Goal: Information Seeking & Learning: Learn about a topic

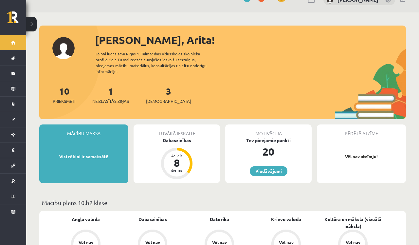
scroll to position [11, 0]
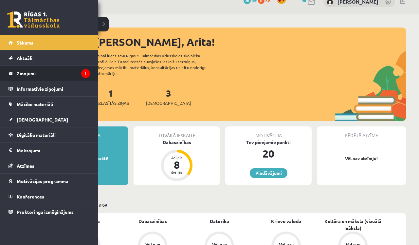
click at [44, 73] on legend "Ziņojumi 1" at bounding box center [53, 73] width 73 height 15
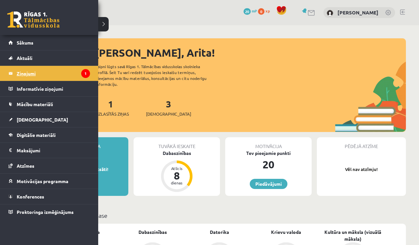
click at [47, 71] on legend "Ziņojumi 1" at bounding box center [53, 73] width 73 height 15
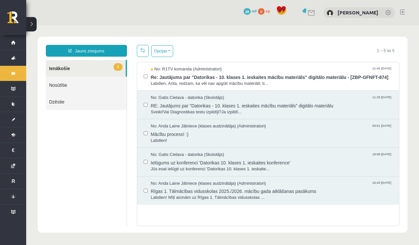
click at [89, 69] on link "1 Ienākošie" at bounding box center [86, 68] width 80 height 17
click at [119, 66] on span "1" at bounding box center [118, 67] width 9 height 8
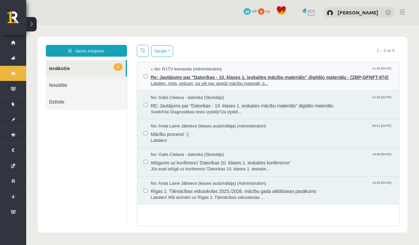
click at [188, 87] on span "Labdien, Arita, redzam, ka vēl nav apgūti mācību materiāli, ti..." at bounding box center [272, 84] width 242 height 6
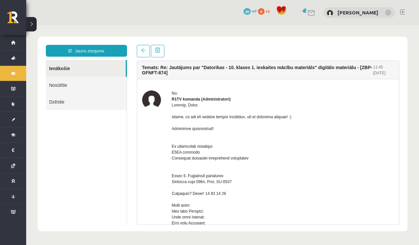
drag, startPoint x: 355, startPoint y: 122, endPoint x: 419, endPoint y: 68, distance: 83.6
click at [419, 69] on body "Jauns ziņojums Ienākošie Nosūtītie Dzēstie ********* ********* ******* Temats: …" at bounding box center [222, 133] width 393 height 217
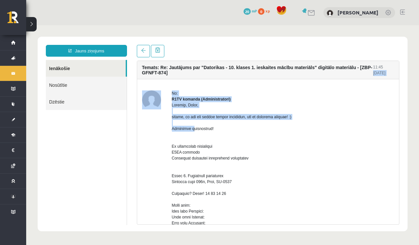
click at [416, 67] on body "Jauns ziņojums Ienākošie Nosūtītie Dzēstie ********* ********* ******* Temats: …" at bounding box center [222, 133] width 393 height 217
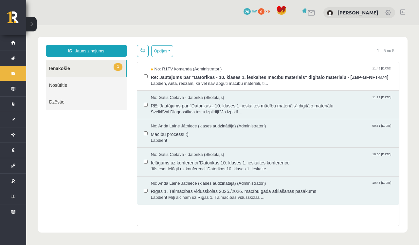
click at [193, 109] on span "RE: Jautājums par "Datorikas - 10. klases 1. ieskaites mācību materiāls" digitā…" at bounding box center [272, 105] width 242 height 8
click at [183, 137] on span "Mācību process! :)" at bounding box center [272, 133] width 242 height 8
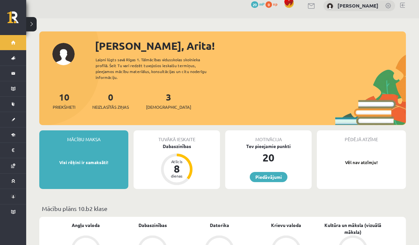
scroll to position [0, 0]
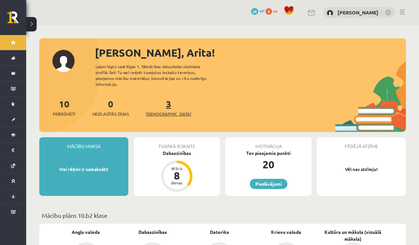
click at [157, 111] on span "[DEMOGRAPHIC_DATA]" at bounding box center [168, 114] width 45 height 7
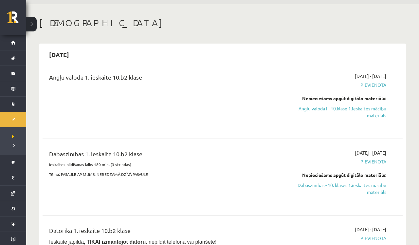
scroll to position [18, 0]
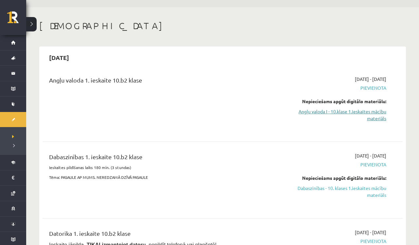
click at [378, 118] on link "Angļu valoda I - 10.klase 1.ieskaites mācību materiāls" at bounding box center [333, 115] width 106 height 14
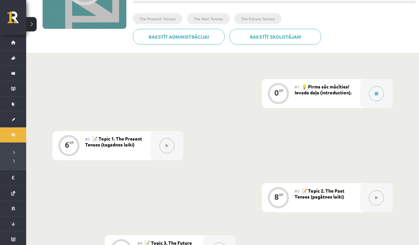
scroll to position [106, 0]
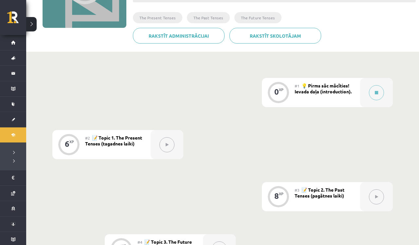
click at [72, 144] on div "6 XP" at bounding box center [69, 144] width 20 height 20
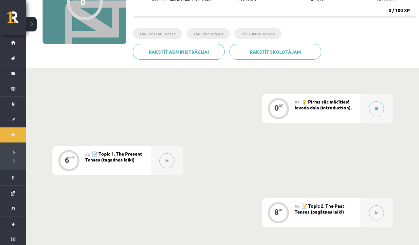
scroll to position [91, 0]
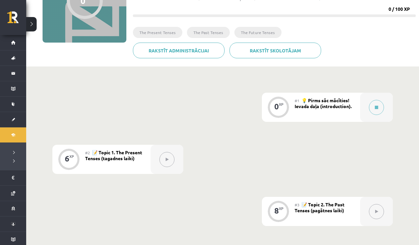
click at [101, 158] on span "📝 Topic 1. The Present Tenses (tagadnes laiki)" at bounding box center [113, 155] width 57 height 12
click at [166, 158] on icon at bounding box center [167, 159] width 3 height 4
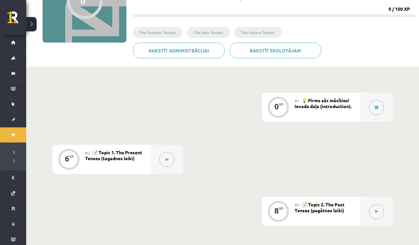
click at [166, 158] on icon at bounding box center [167, 159] width 3 height 4
click at [69, 158] on div "6" at bounding box center [67, 158] width 5 height 6
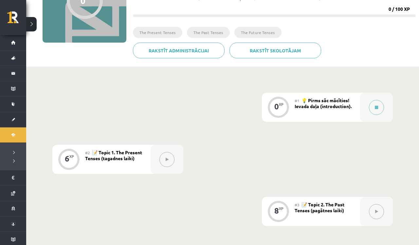
click at [69, 158] on div "6" at bounding box center [67, 158] width 5 height 6
click at [168, 157] on icon at bounding box center [167, 159] width 3 height 4
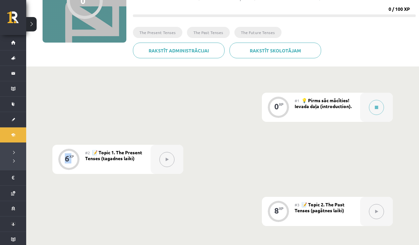
click at [168, 157] on icon at bounding box center [167, 159] width 3 height 4
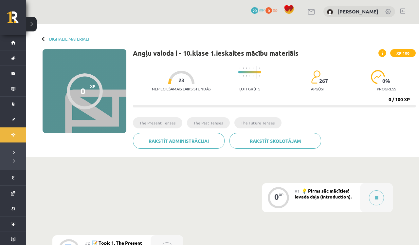
scroll to position [0, 0]
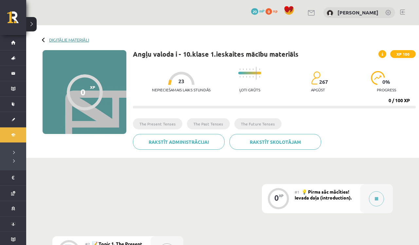
click at [81, 39] on link "Digitālie materiāli" at bounding box center [69, 39] width 40 height 5
click at [375, 197] on icon at bounding box center [376, 199] width 3 height 4
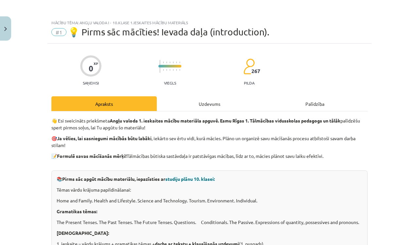
click at [215, 103] on div "Uzdevums" at bounding box center [209, 103] width 105 height 15
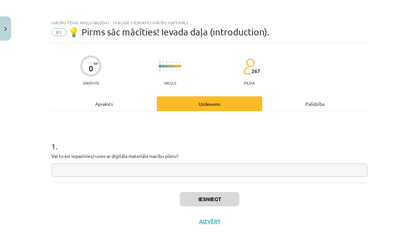
scroll to position [5, 0]
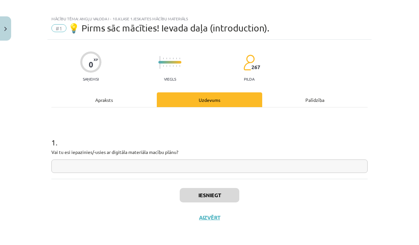
click at [100, 98] on div "Apraksts" at bounding box center [103, 99] width 105 height 15
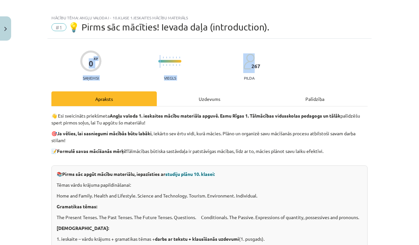
drag, startPoint x: 418, startPoint y: 32, endPoint x: 418, endPoint y: 59, distance: 26.5
click at [418, 59] on div "Mācību tēma: Angļu valoda i - 10.klase 1.ieskaites mācību materiāls #1 💡 Pirms …" at bounding box center [209, 122] width 419 height 245
click at [418, 58] on div "Mācību tēma: Angļu valoda i - 10.klase 1.ieskaites mācību materiāls #1 💡 Pirms …" at bounding box center [209, 122] width 419 height 245
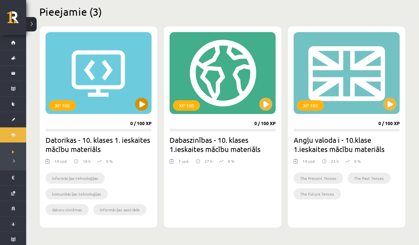
scroll to position [162, 0]
